Goal: Obtain resource: Obtain resource

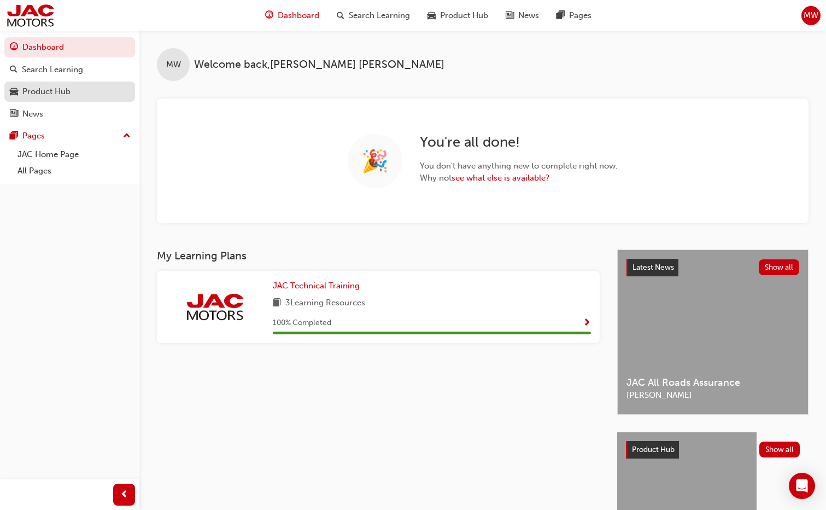
click at [59, 94] on div "Product Hub" at bounding box center [46, 91] width 48 height 13
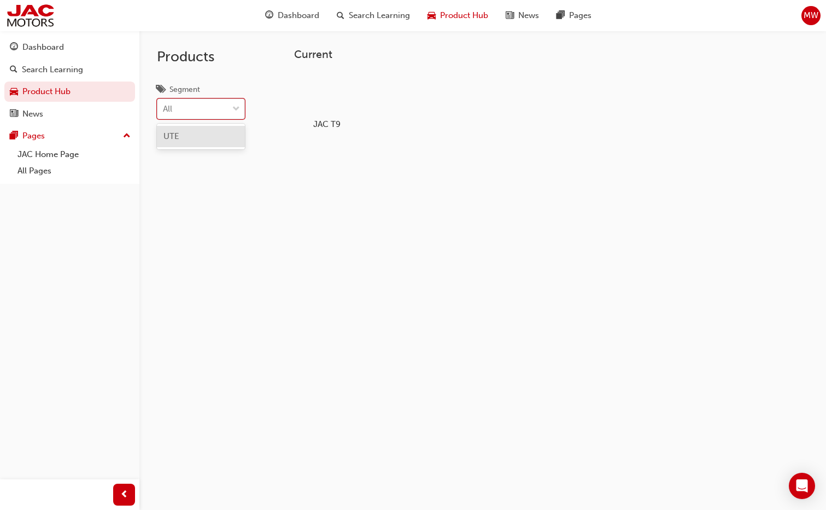
click at [194, 110] on div "All" at bounding box center [192, 109] width 71 height 19
click at [164, 110] on input "Segment option UTE focused, 1 of 1. 1 result available. Use Up and Down to choo…" at bounding box center [163, 108] width 1 height 9
click at [194, 110] on div "All" at bounding box center [192, 109] width 71 height 19
click at [164, 110] on input "Segment option UTE focused, 1 of 1. 1 result available. Use Up and Down to choo…" at bounding box center [163, 108] width 1 height 9
click at [319, 110] on div at bounding box center [327, 94] width 61 height 44
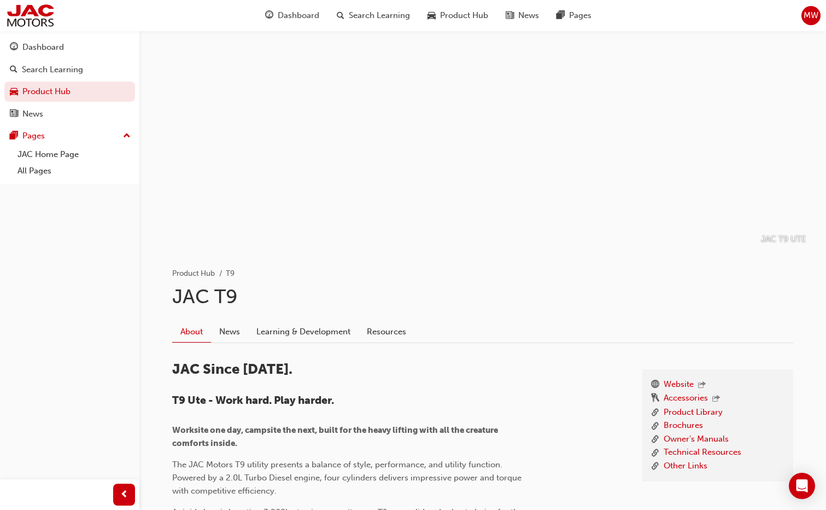
scroll to position [219, 0]
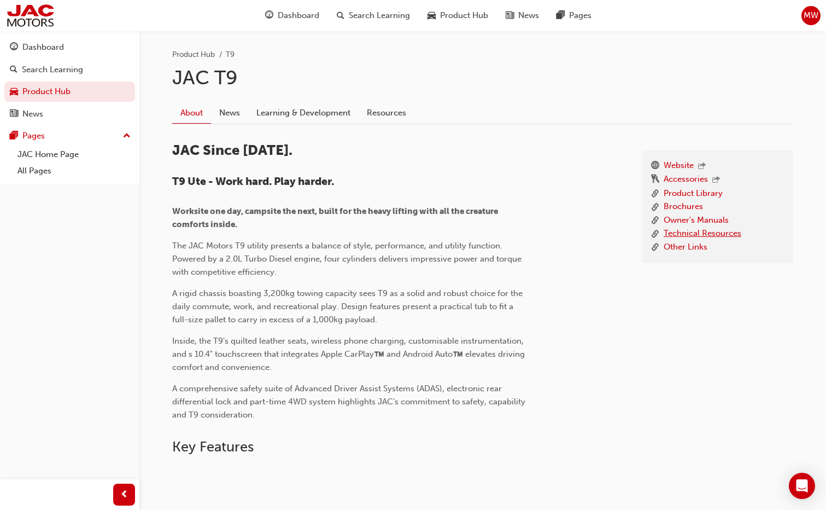
click at [687, 232] on link "Technical Resources" at bounding box center [703, 234] width 78 height 14
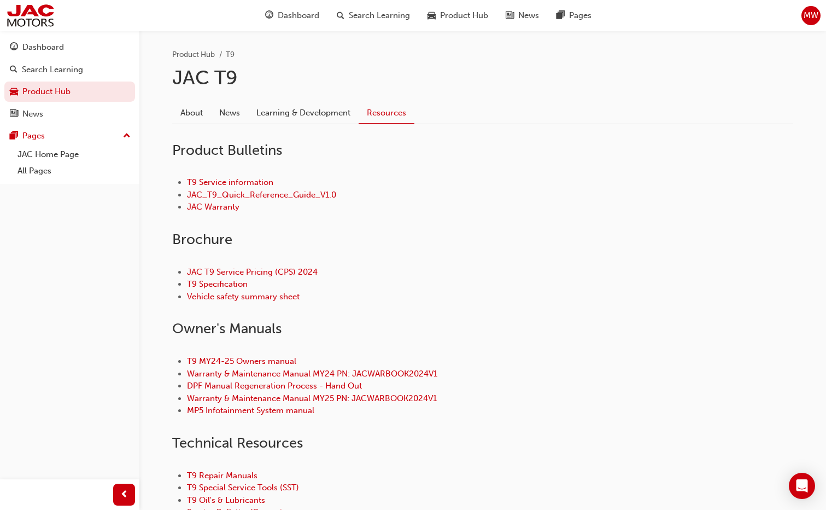
scroll to position [273, 0]
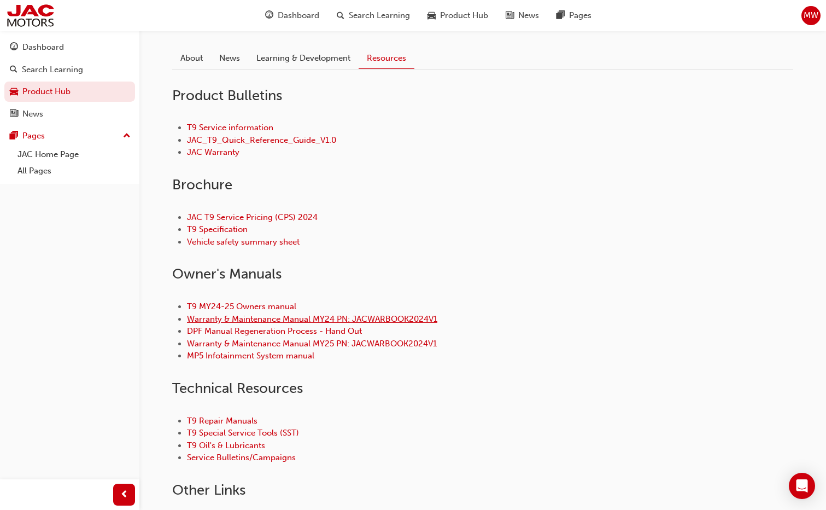
click at [284, 319] on link "Warranty & Maintenance Manual MY24 PN: JACWARBOOK2024V1" at bounding box center [312, 319] width 250 height 10
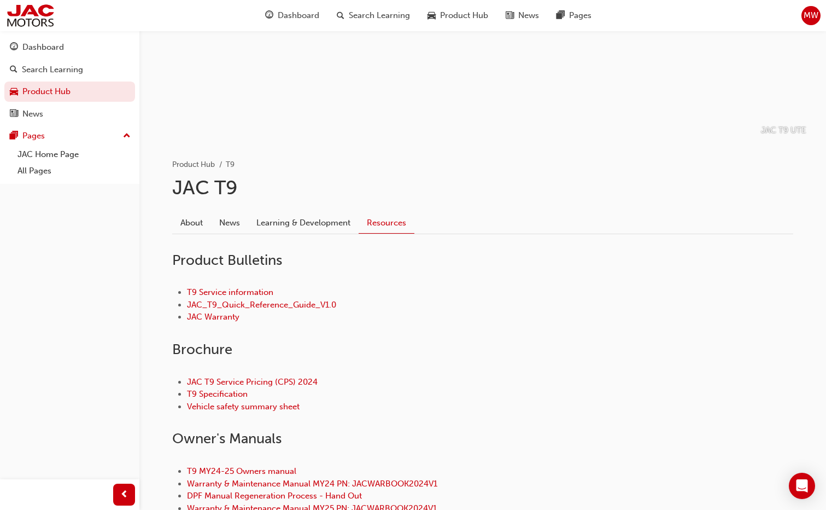
scroll to position [109, 0]
click at [227, 292] on link "T9 Service information" at bounding box center [230, 292] width 86 height 10
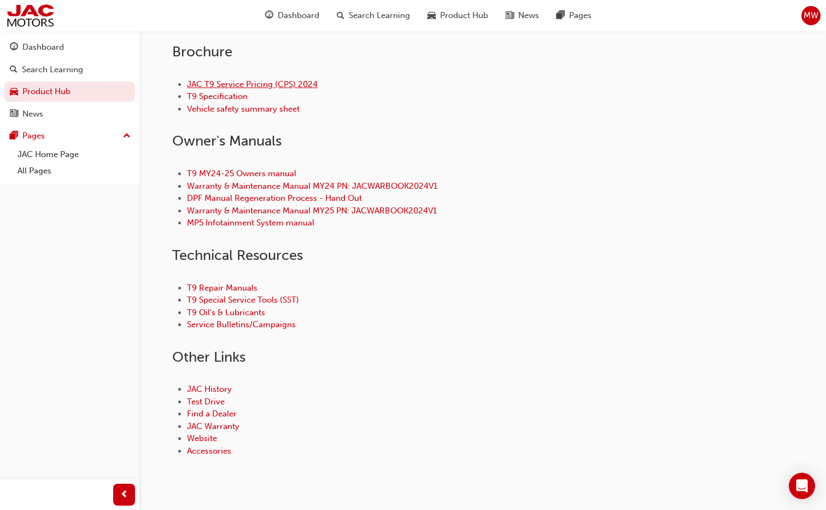
scroll to position [433, 0]
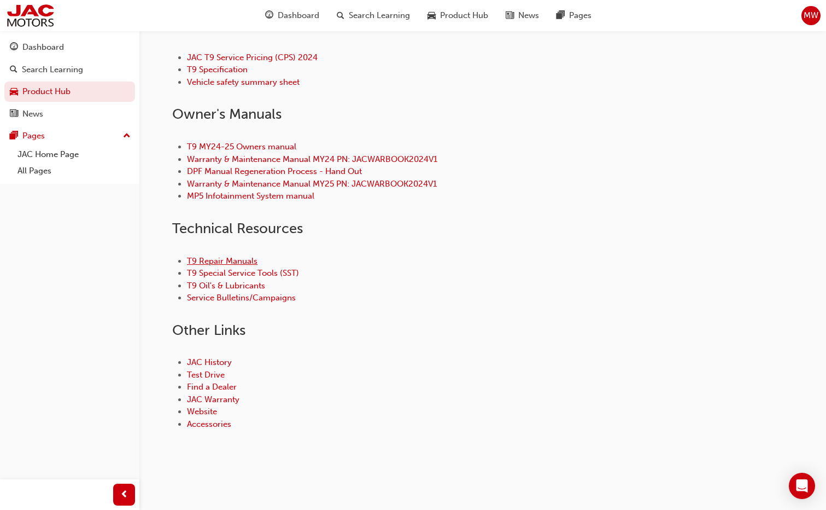
click at [235, 262] on link "T9 Repair Manuals" at bounding box center [222, 261] width 71 height 10
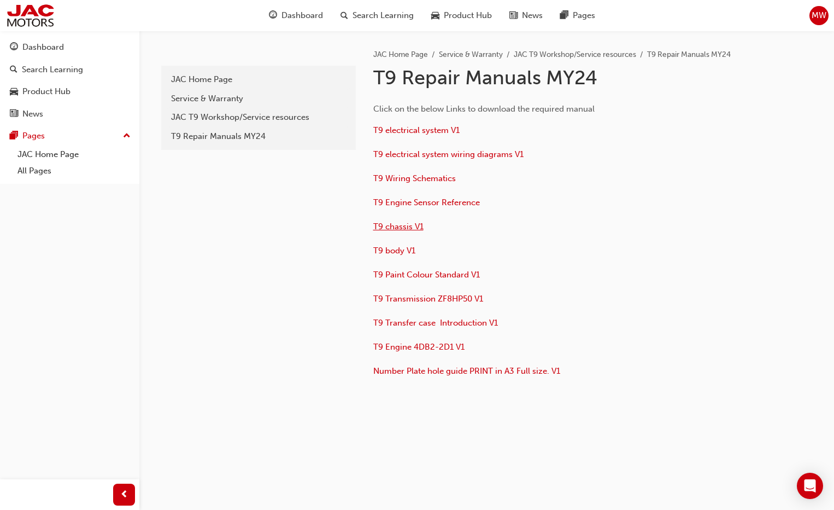
click at [408, 226] on span "T9 chassis V1" at bounding box center [398, 226] width 50 height 10
click at [433, 129] on span "T9 electrical system V1" at bounding box center [416, 130] width 86 height 10
click at [403, 247] on span "T9 body V1" at bounding box center [394, 251] width 42 height 10
click at [425, 345] on span "T9 Engine 4DB2-2D1 V1" at bounding box center [418, 347] width 91 height 10
click at [370, 21] on span "Search Learning" at bounding box center [383, 15] width 61 height 13
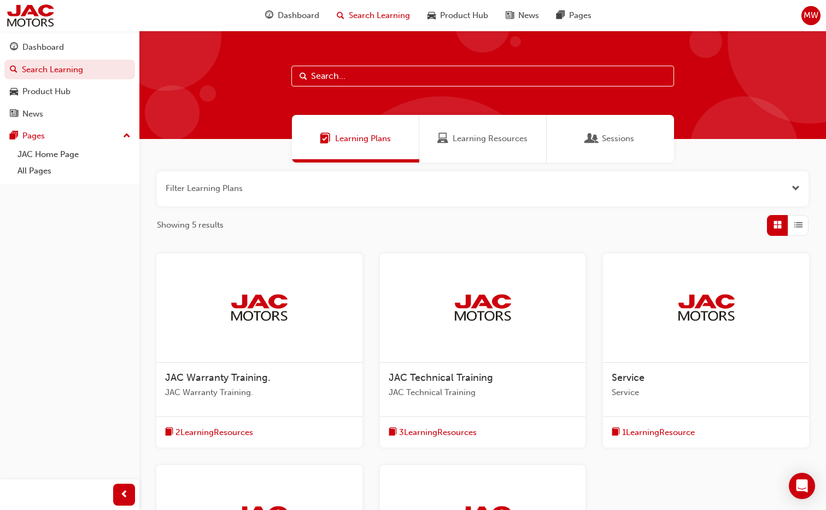
click at [353, 78] on input "text" at bounding box center [482, 76] width 383 height 21
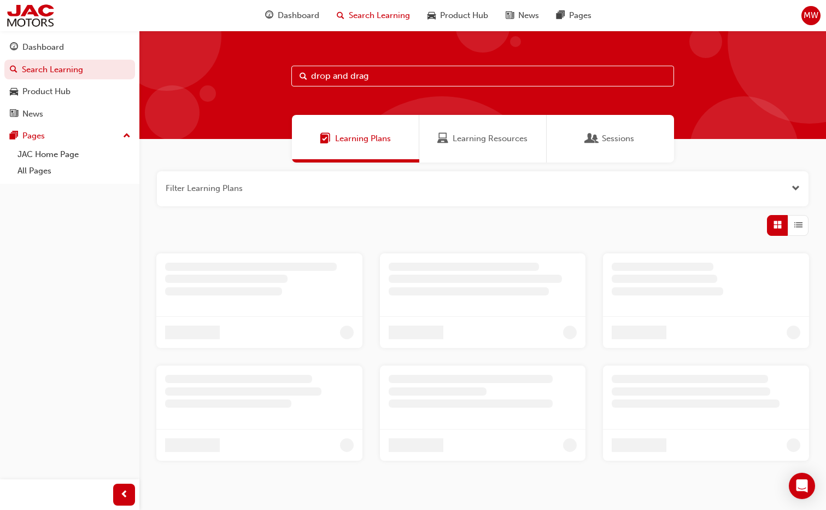
type input "drop and drag"
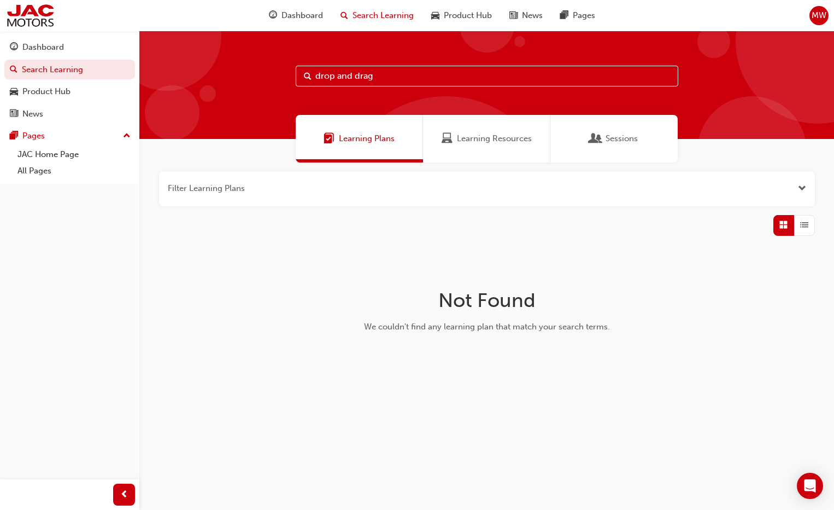
drag, startPoint x: 419, startPoint y: 77, endPoint x: -512, endPoint y: 242, distance: 946.3
click at [0, 242] on html "Your version of Internet Explorer is outdated and not supported. Please upgrade…" at bounding box center [417, 255] width 834 height 510
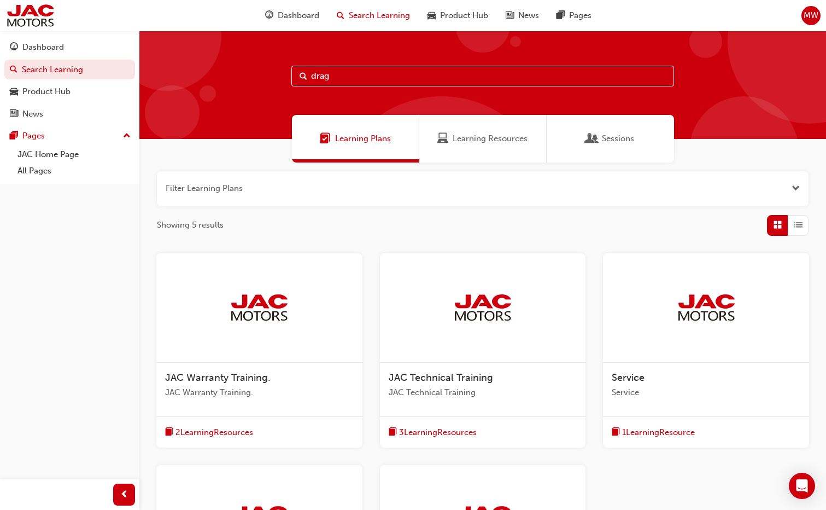
type input "drag"
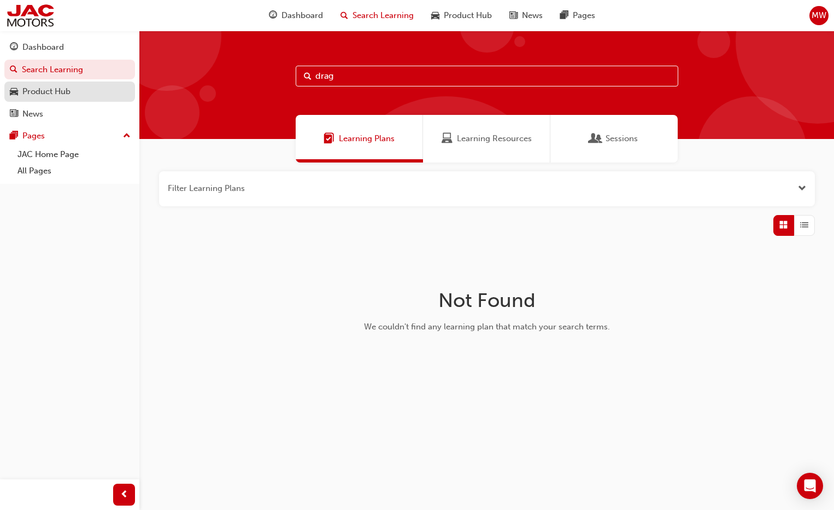
click at [39, 97] on div "Product Hub" at bounding box center [46, 91] width 48 height 13
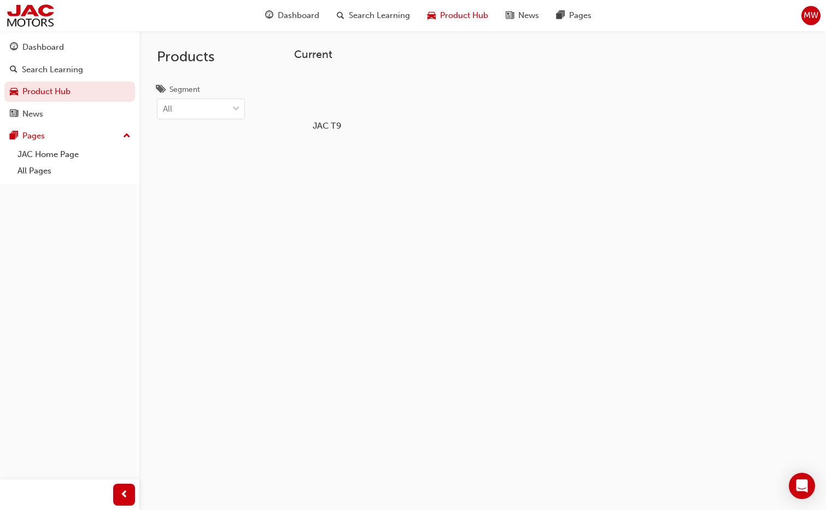
click at [339, 117] on div "JAC T9" at bounding box center [327, 101] width 69 height 67
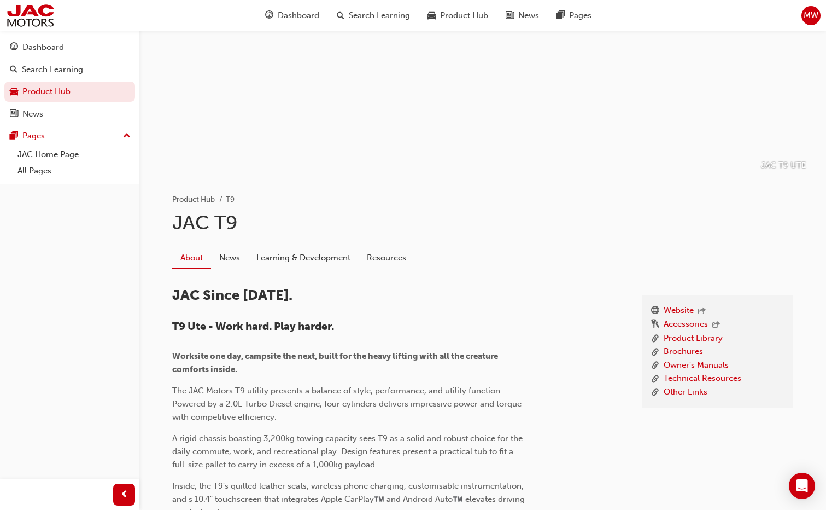
scroll to position [164, 0]
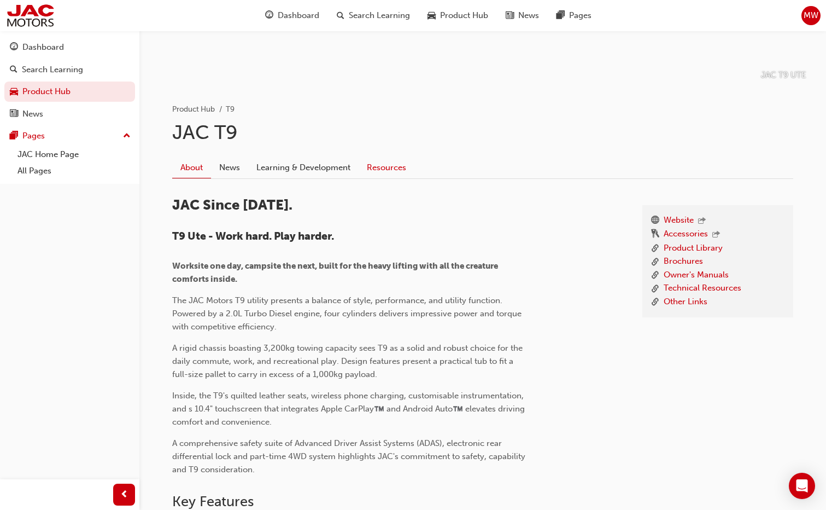
click at [394, 170] on link "Resources" at bounding box center [387, 167] width 56 height 21
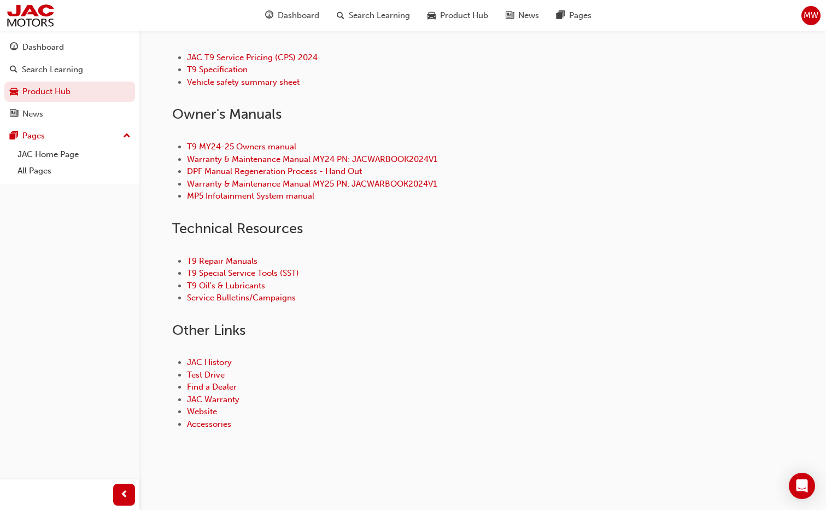
scroll to position [378, 0]
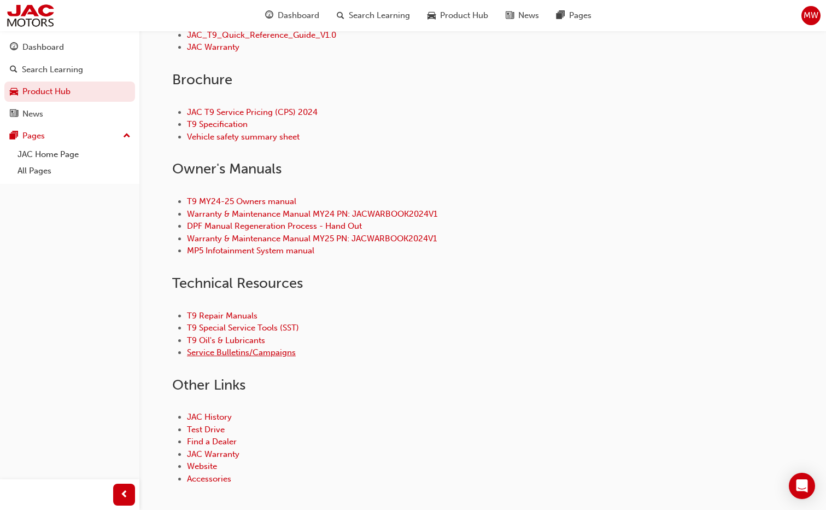
click at [244, 357] on link "Service Bulletins/Campaigns" at bounding box center [241, 352] width 109 height 10
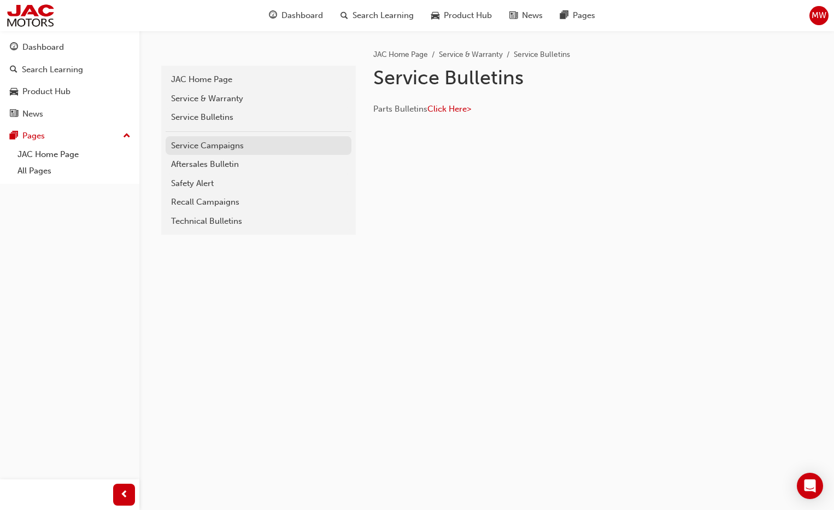
click at [217, 144] on div "Service Campaigns" at bounding box center [258, 145] width 175 height 13
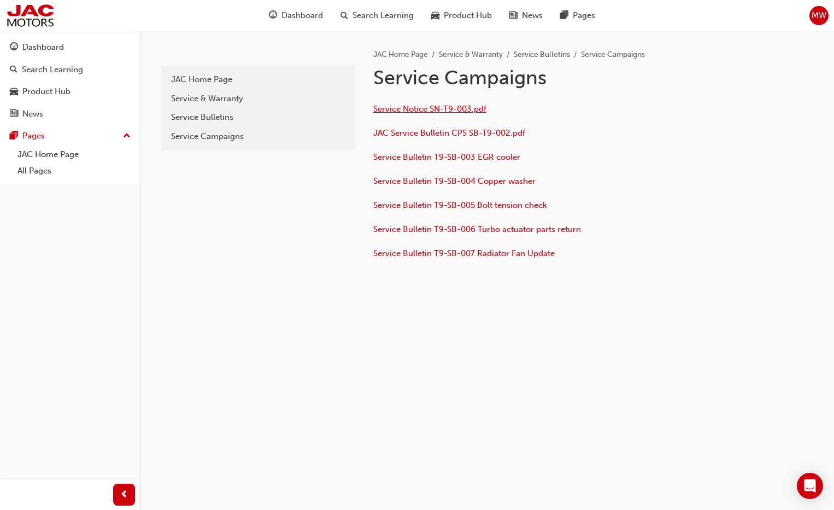
click at [443, 105] on span "Service Notice SN-T9-003.pdf" at bounding box center [429, 109] width 113 height 10
